Goal: Obtain resource: Download file/media

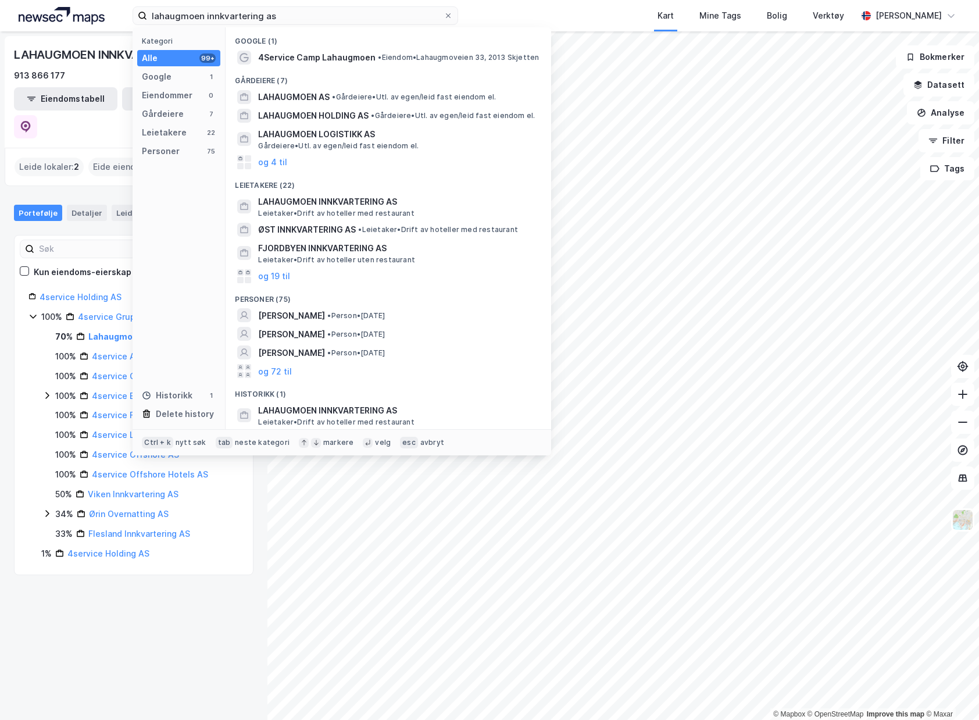
click at [37, 0] on html "lahaugmoen innkvartering as Kategori Alle 99+ Google 1 Eiendommer 0 Gårdeiere 7…" at bounding box center [489, 360] width 979 height 720
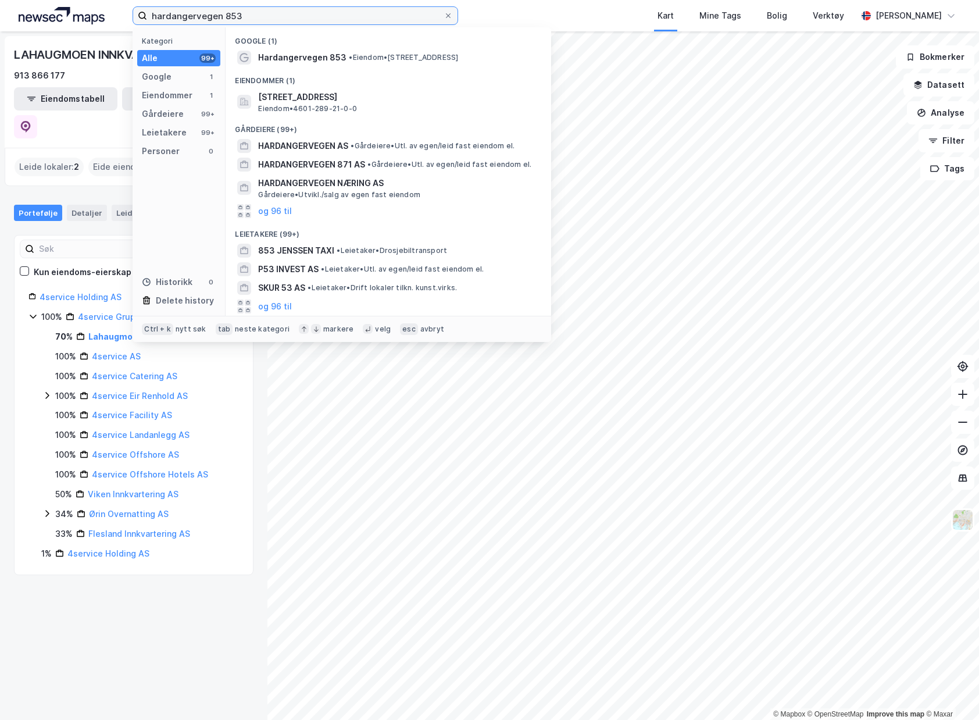
type input "hardangervegen 853"
click at [355, 47] on div "Google (1)" at bounding box center [388, 37] width 325 height 21
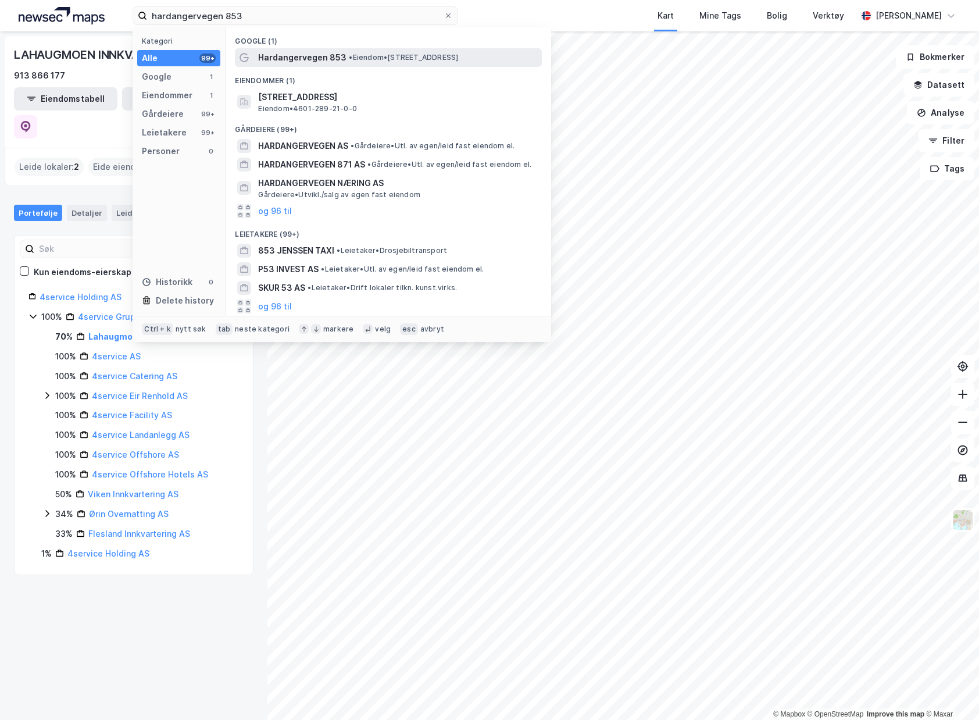
click at [353, 52] on div "Hardangervegen 853 • Eiendom • [STREET_ADDRESS]" at bounding box center [398, 58] width 281 height 14
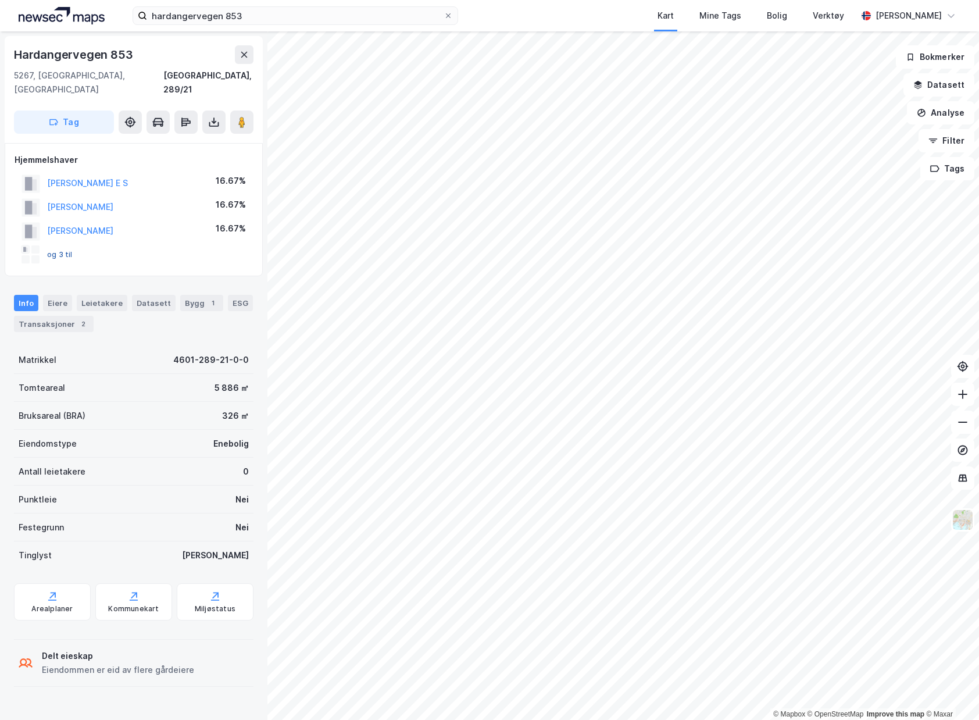
click at [0, 0] on button "og 3 til" at bounding box center [0, 0] width 0 height 0
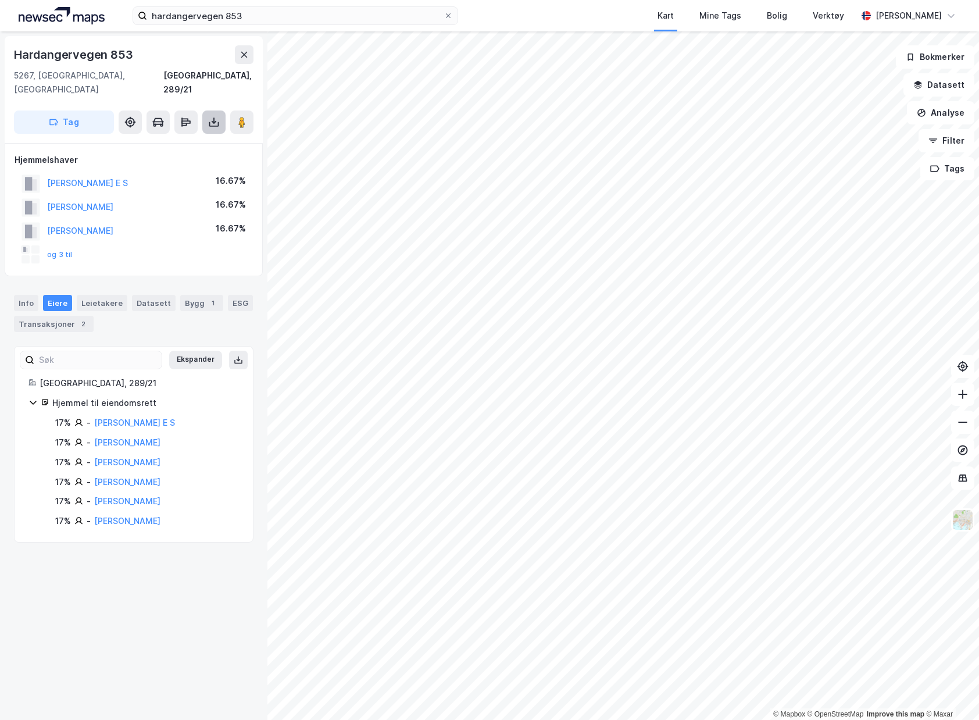
click at [221, 114] on button at bounding box center [213, 121] width 23 height 23
click at [190, 141] on div "Last ned grunnbok" at bounding box center [156, 145] width 67 height 9
